Goal: Task Accomplishment & Management: Manage account settings

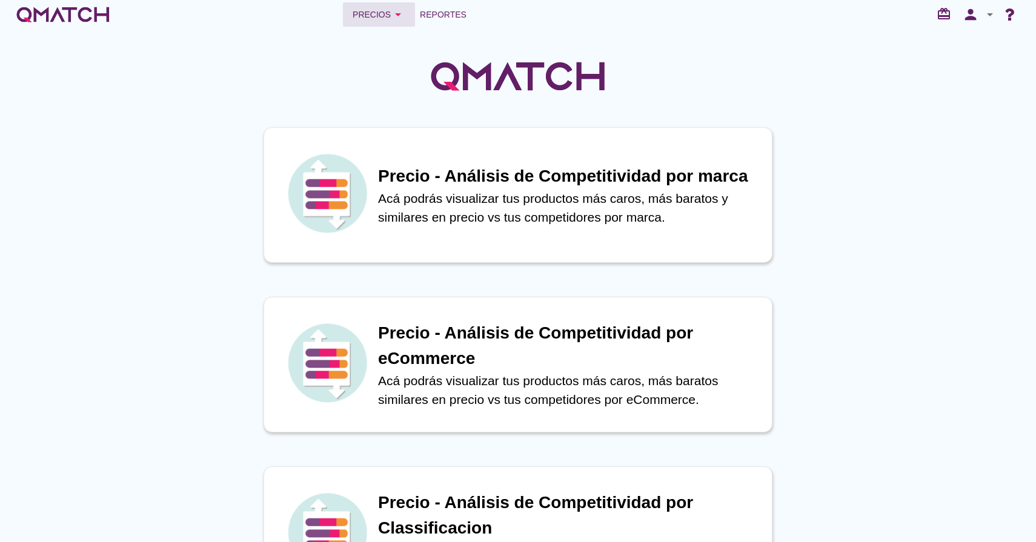
click at [396, 13] on icon "arrow_drop_down" at bounding box center [398, 14] width 15 height 15
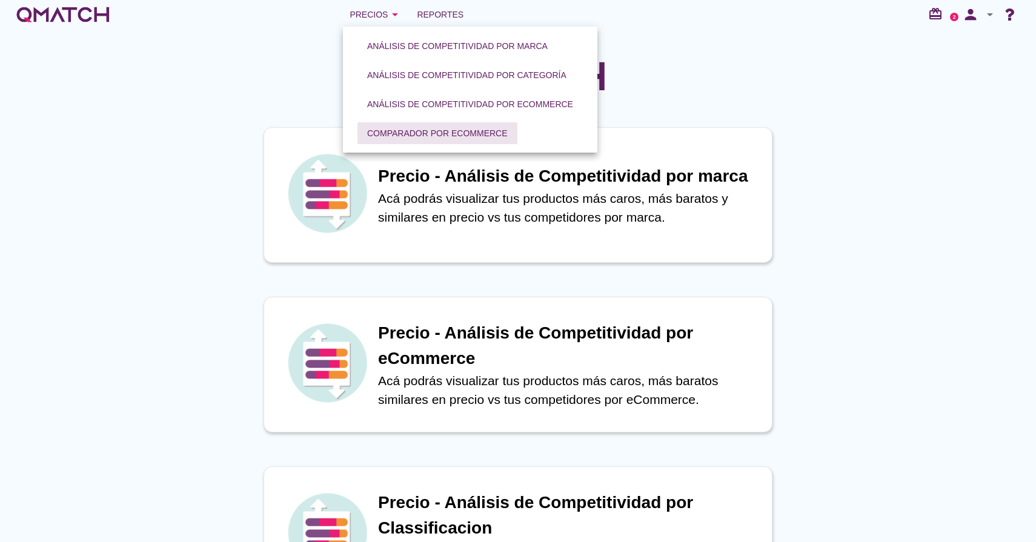
click at [407, 135] on div "Comparador por eCommerce" at bounding box center [437, 133] width 141 height 13
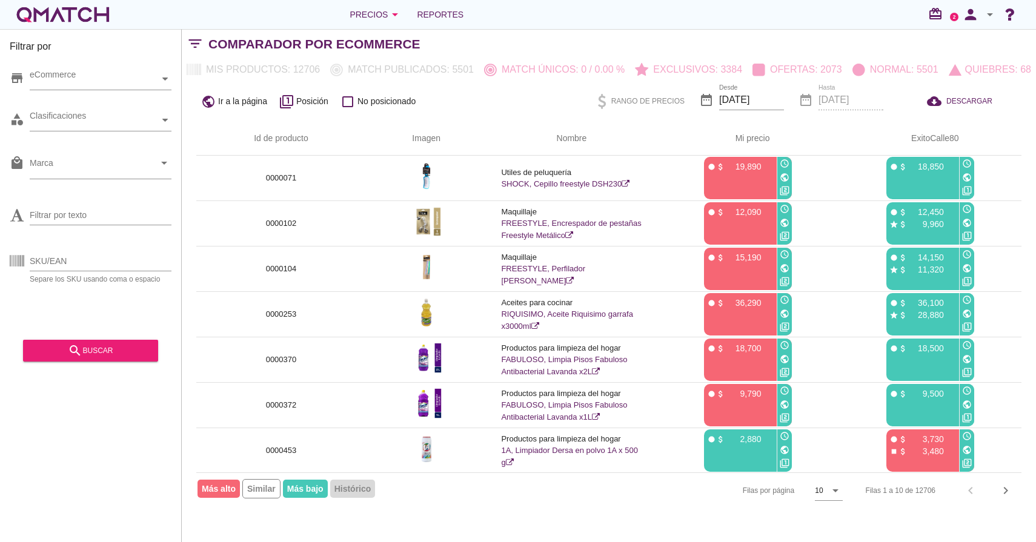
click at [991, 17] on icon "arrow_drop_down" at bounding box center [990, 14] width 15 height 15
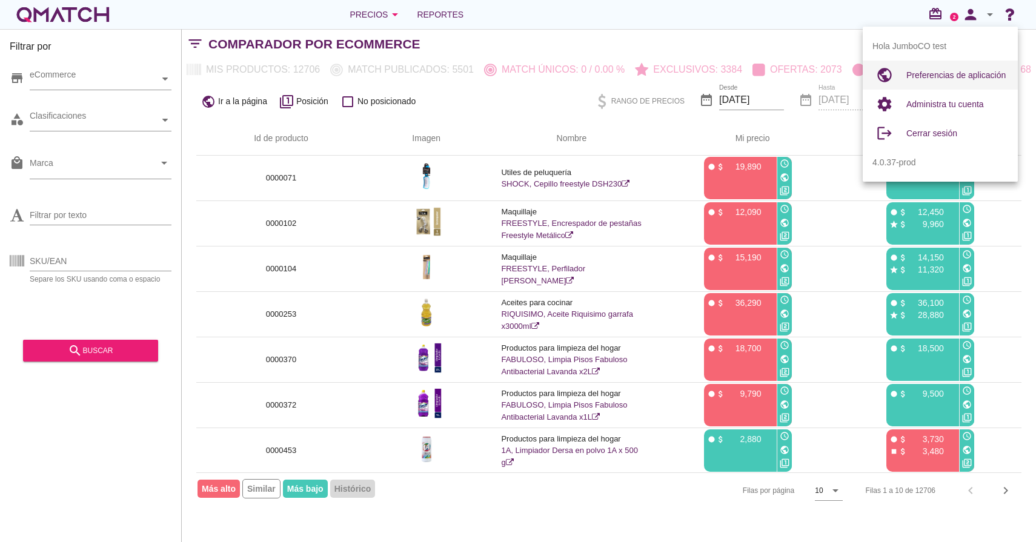
click at [946, 78] on span "Preferencias de aplicación" at bounding box center [956, 75] width 99 height 10
radio input "true"
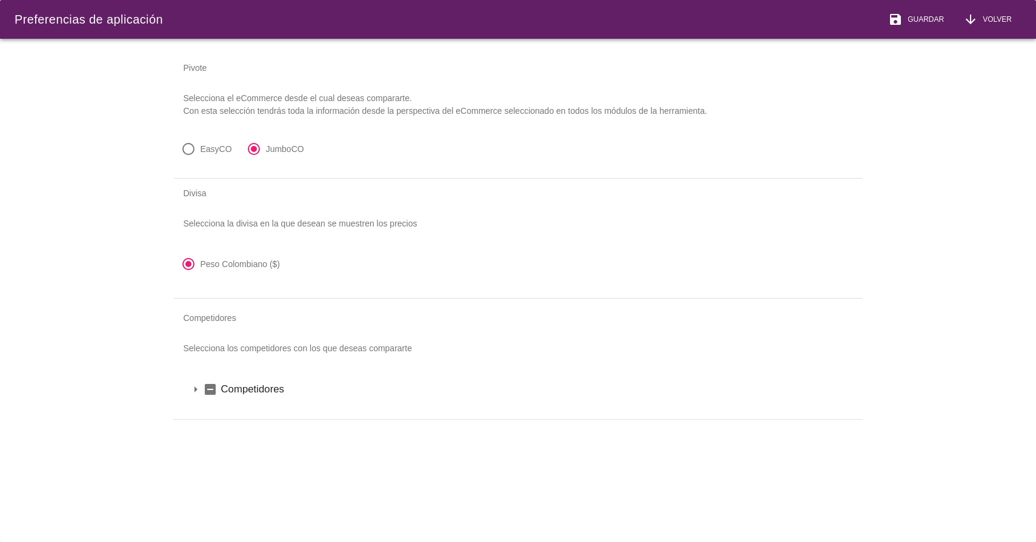
click at [196, 390] on icon "arrow_drop_down" at bounding box center [195, 389] width 15 height 15
click at [212, 408] on icon "arrow_drop_down" at bounding box center [211, 410] width 15 height 15
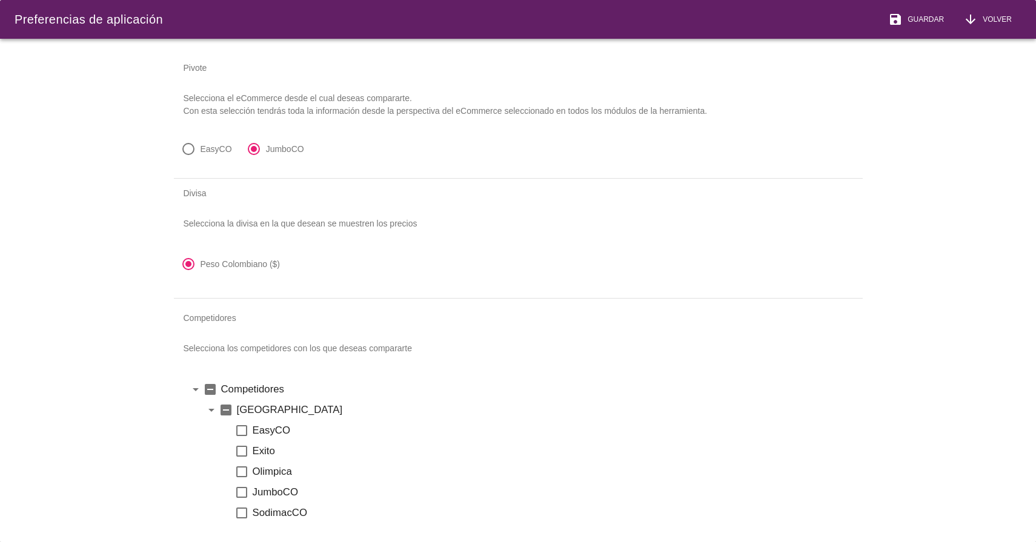
click at [220, 410] on icon "indeterminate_check_box" at bounding box center [226, 410] width 15 height 15
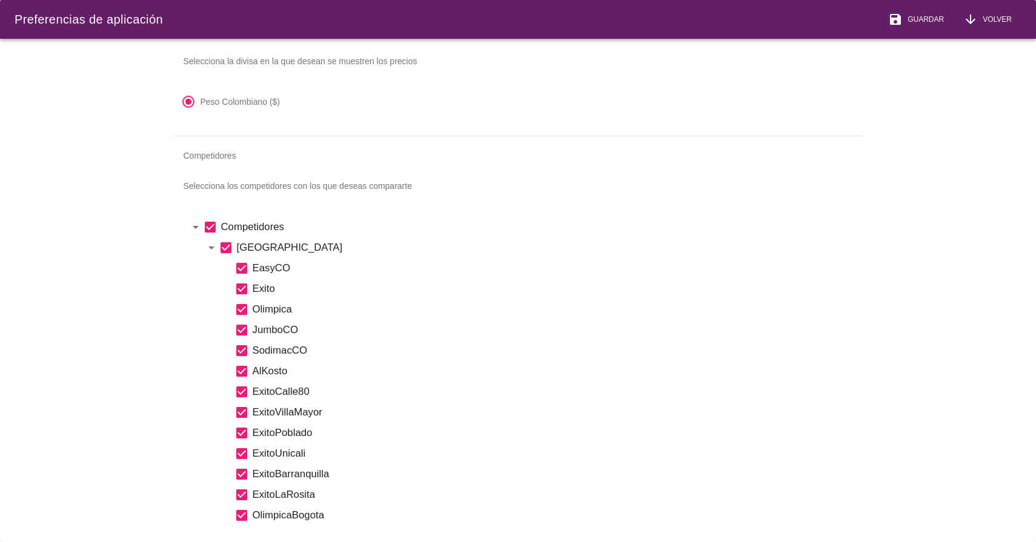
scroll to position [172, 0]
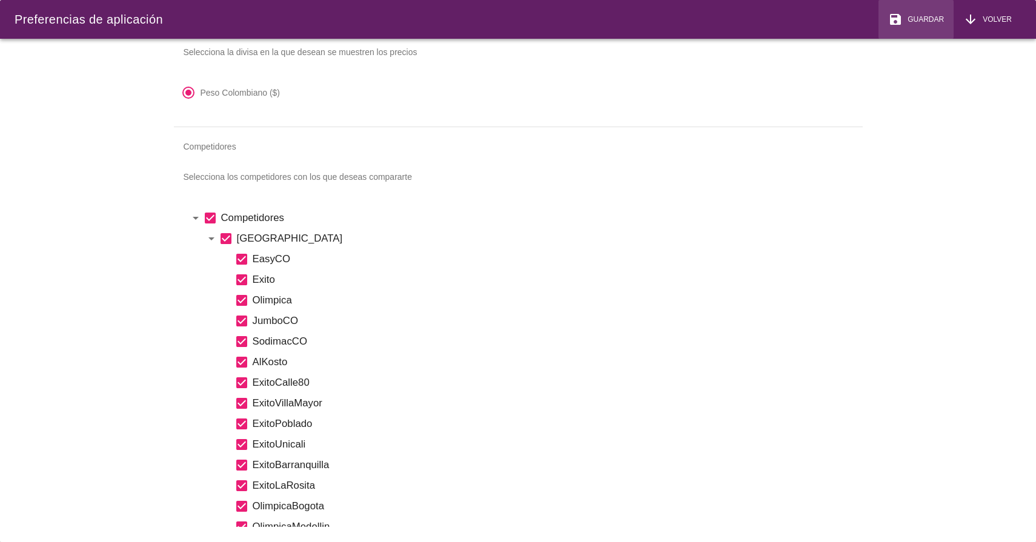
click at [909, 22] on span "Guardar" at bounding box center [923, 19] width 41 height 11
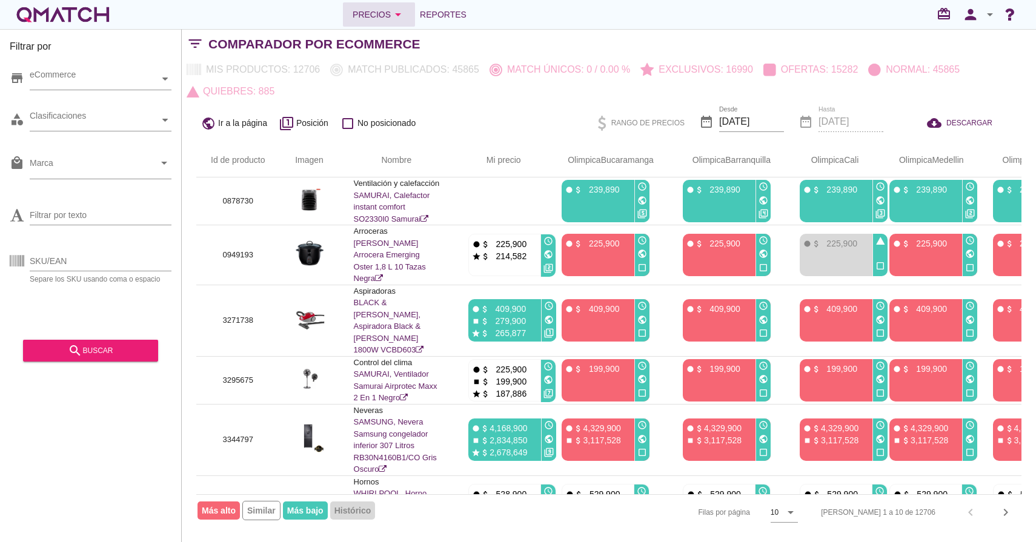
click at [387, 16] on div "Precios arrow_drop_down" at bounding box center [379, 14] width 53 height 15
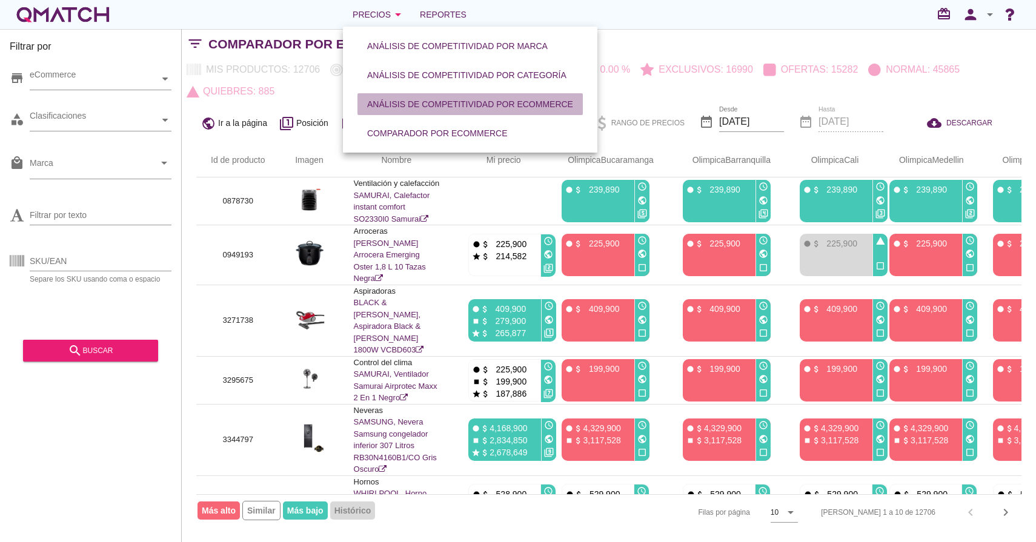
click at [455, 107] on div "Análisis de competitividad por eCommerce" at bounding box center [470, 104] width 206 height 13
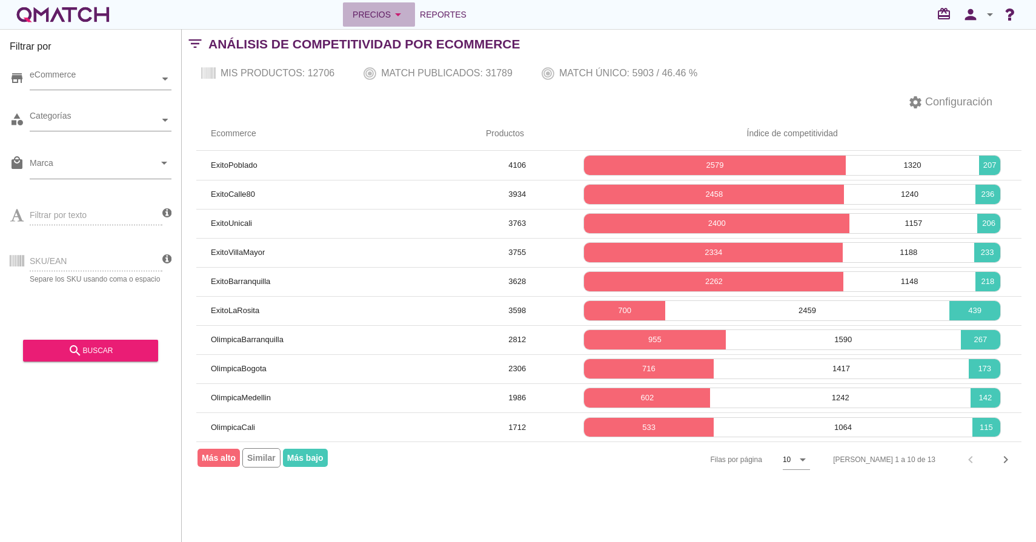
click at [364, 14] on div "Precios arrow_drop_down" at bounding box center [379, 14] width 53 height 15
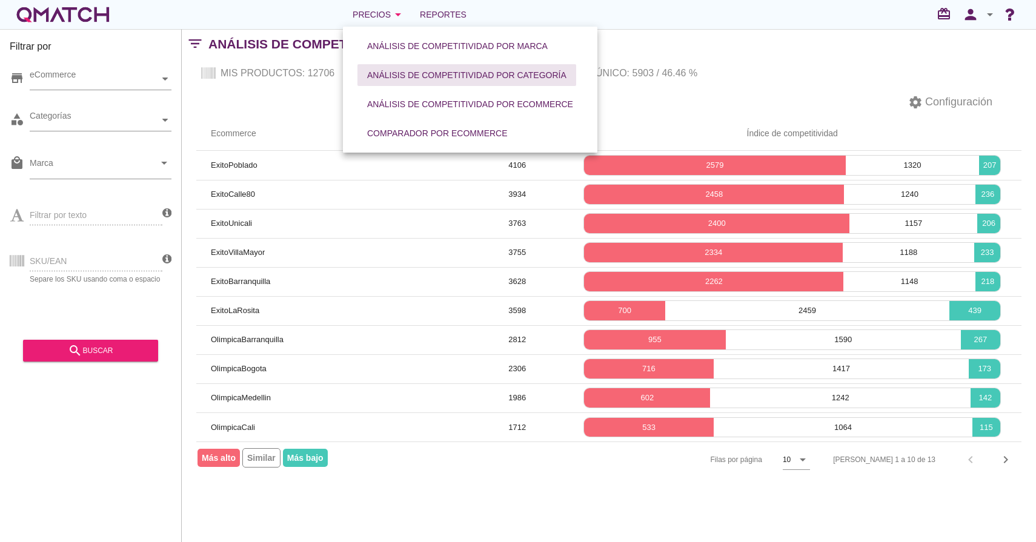
click at [413, 69] on div "Análisis de competitividad por categoría" at bounding box center [466, 75] width 199 height 13
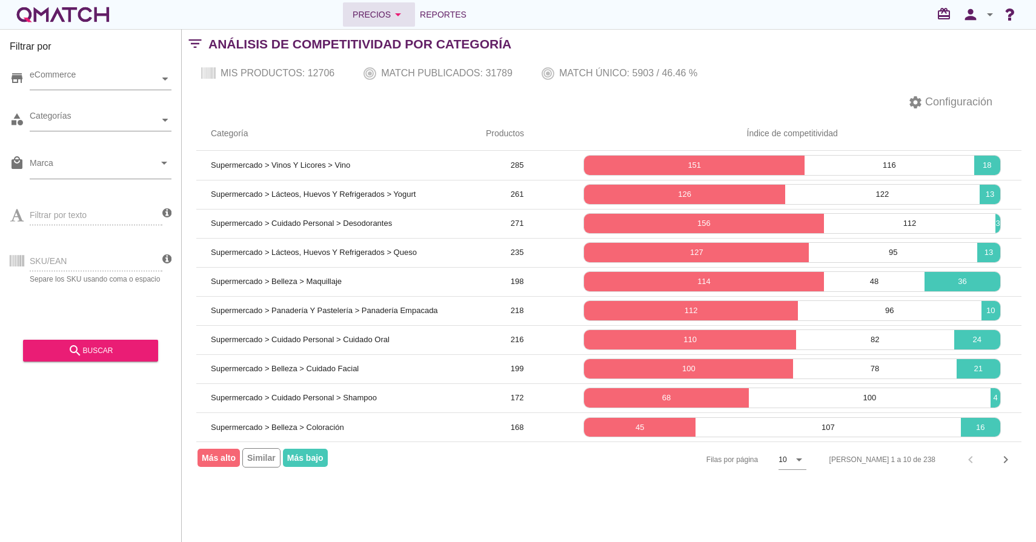
click at [384, 21] on div "Precios arrow_drop_down" at bounding box center [379, 14] width 53 height 15
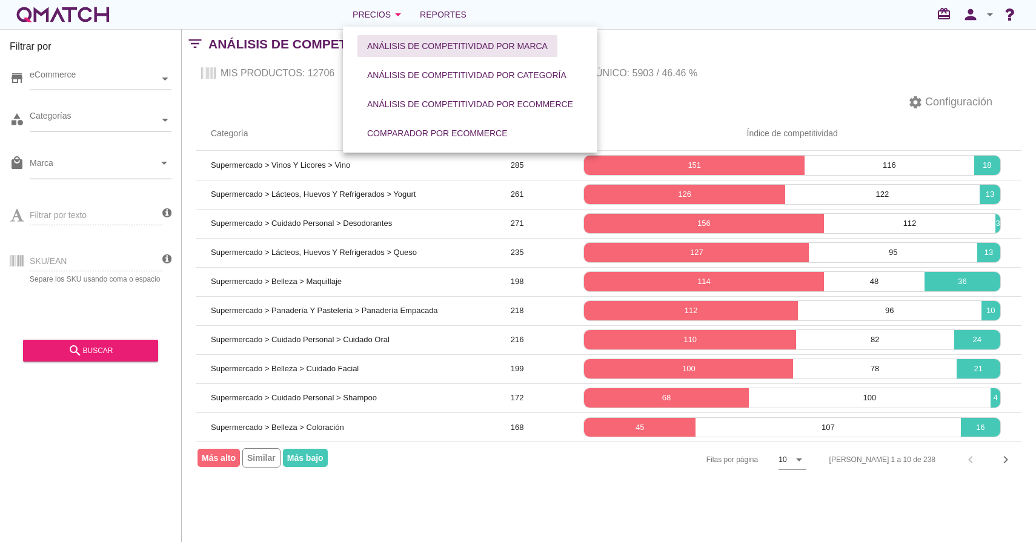
click at [405, 50] on div "Análisis de competitividad por marca" at bounding box center [457, 46] width 181 height 13
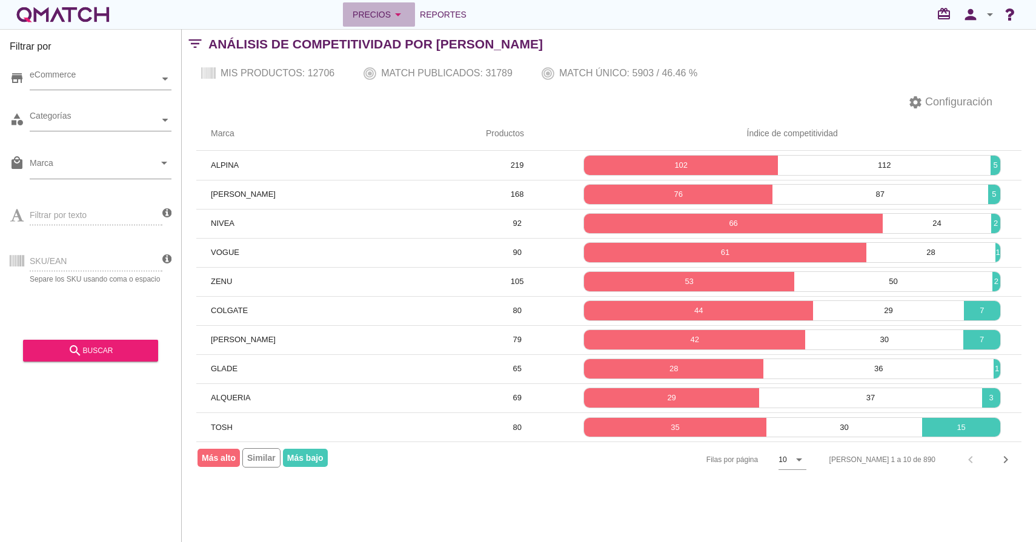
click at [398, 20] on icon "arrow_drop_down" at bounding box center [398, 14] width 15 height 15
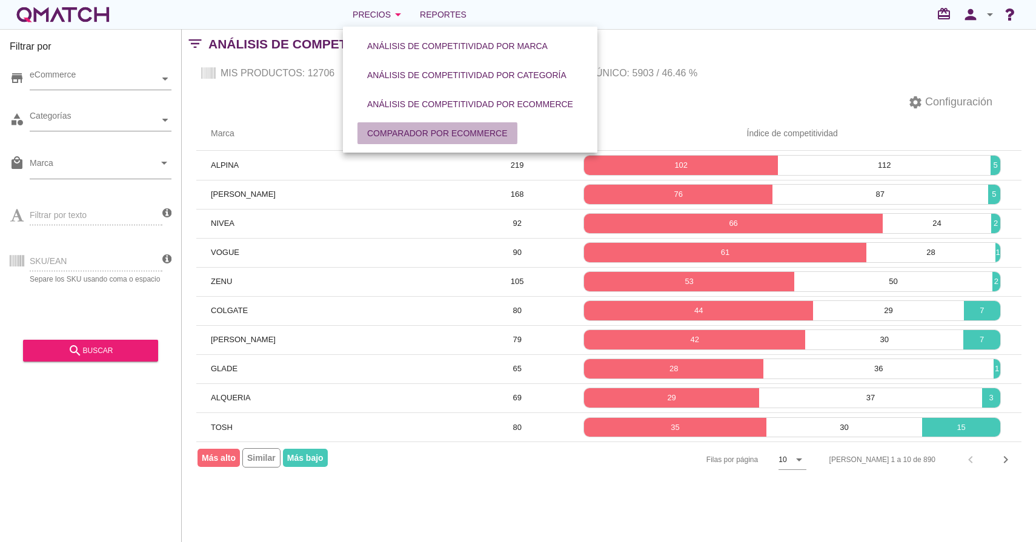
click at [401, 128] on div "Comparador por eCommerce" at bounding box center [437, 133] width 141 height 13
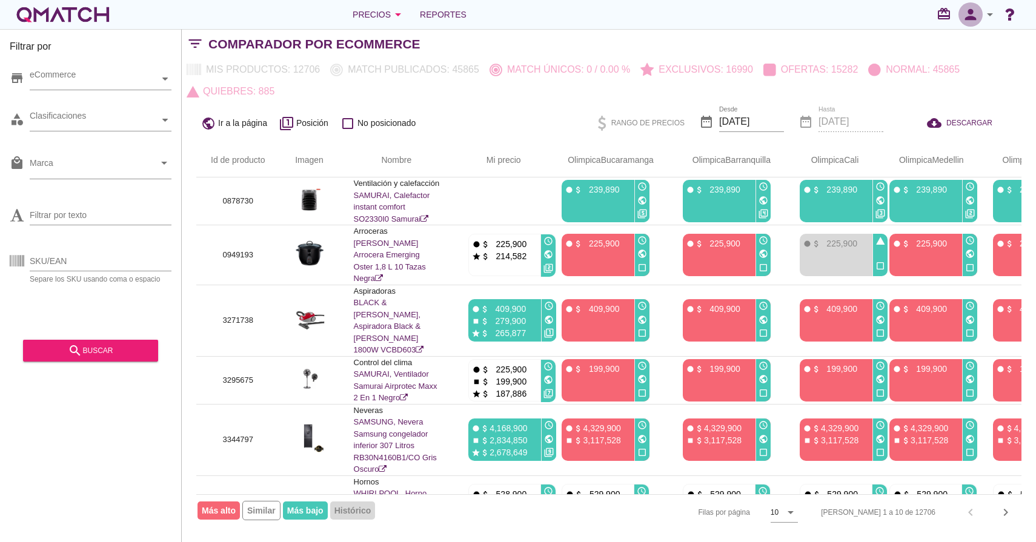
click at [974, 8] on icon "person" at bounding box center [971, 14] width 24 height 17
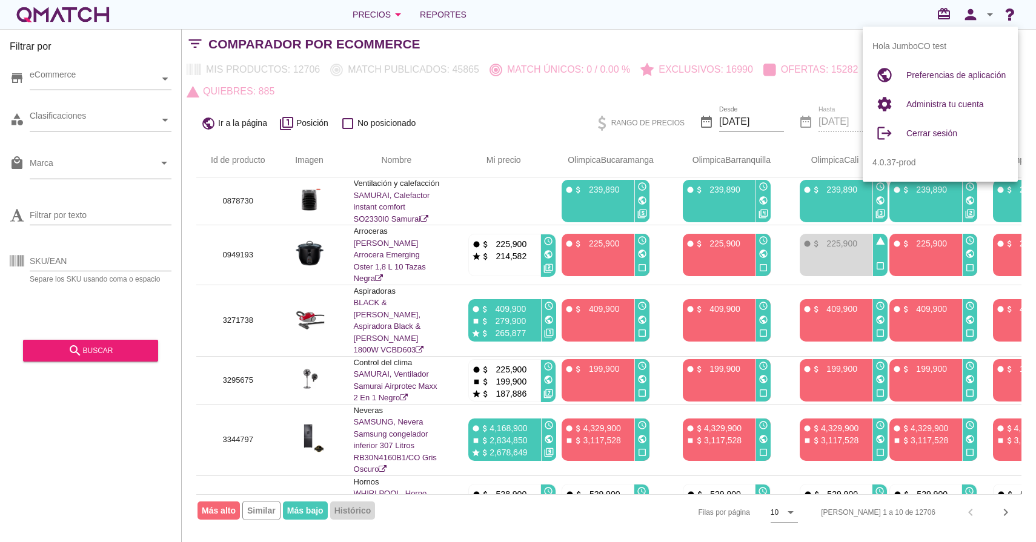
click at [804, 28] on div "Precios arrow_drop_down Reportes redeem person arrow_drop_down" at bounding box center [518, 14] width 1036 height 29
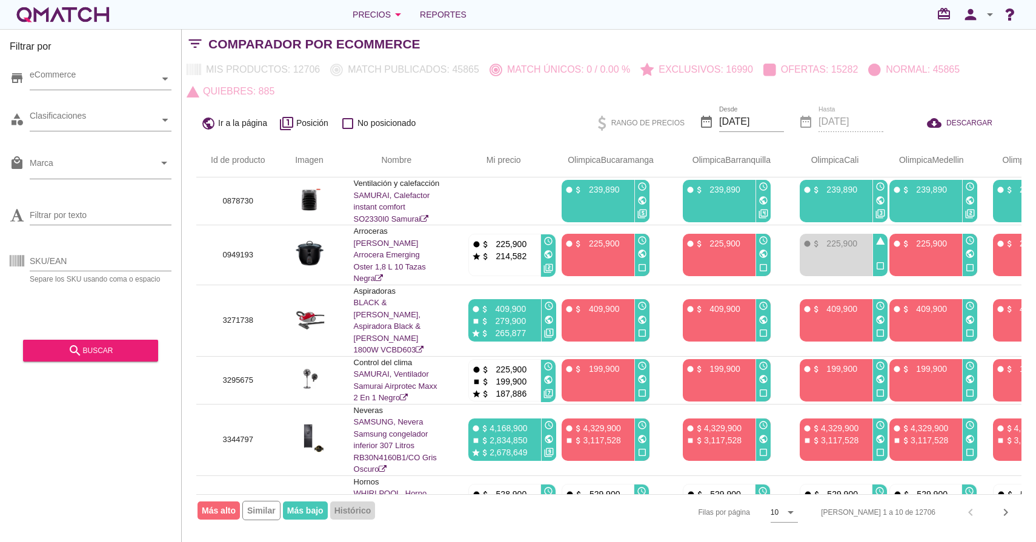
click at [990, 18] on icon "arrow_drop_down" at bounding box center [990, 14] width 15 height 15
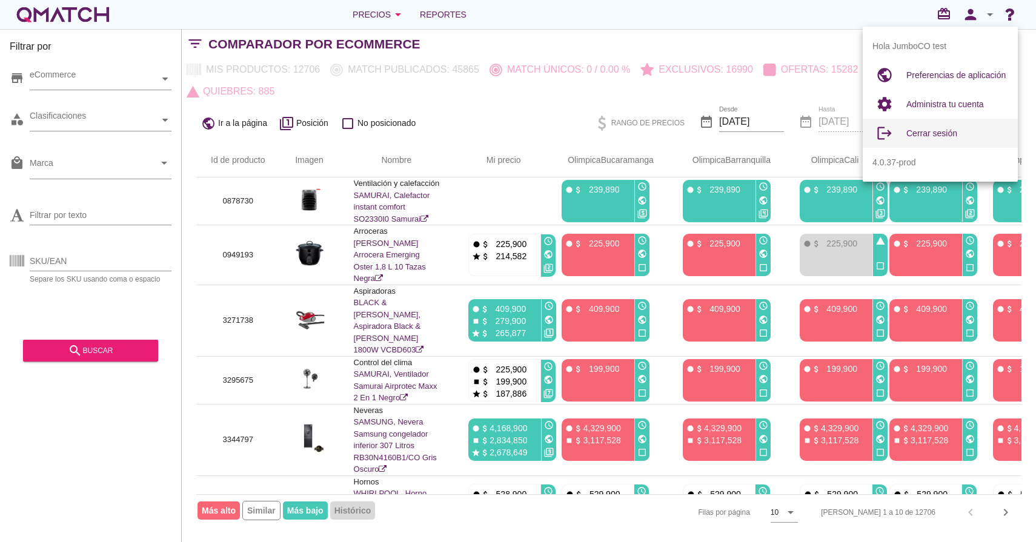
click at [914, 138] on span "Cerrar sesión" at bounding box center [932, 133] width 51 height 10
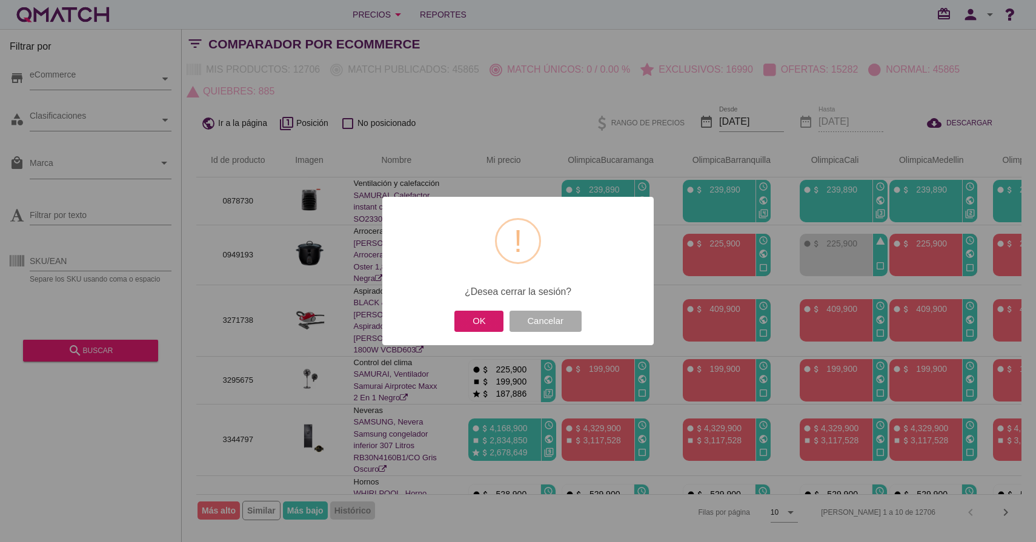
click at [468, 318] on button "OK" at bounding box center [479, 321] width 49 height 21
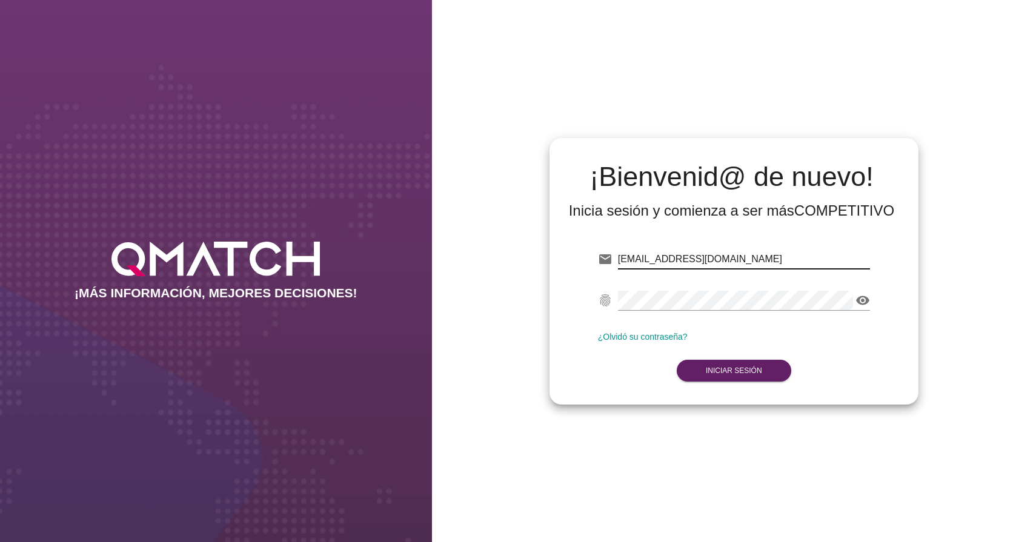
type input "test@test.makro.com.co"
